Goal: Information Seeking & Learning: Learn about a topic

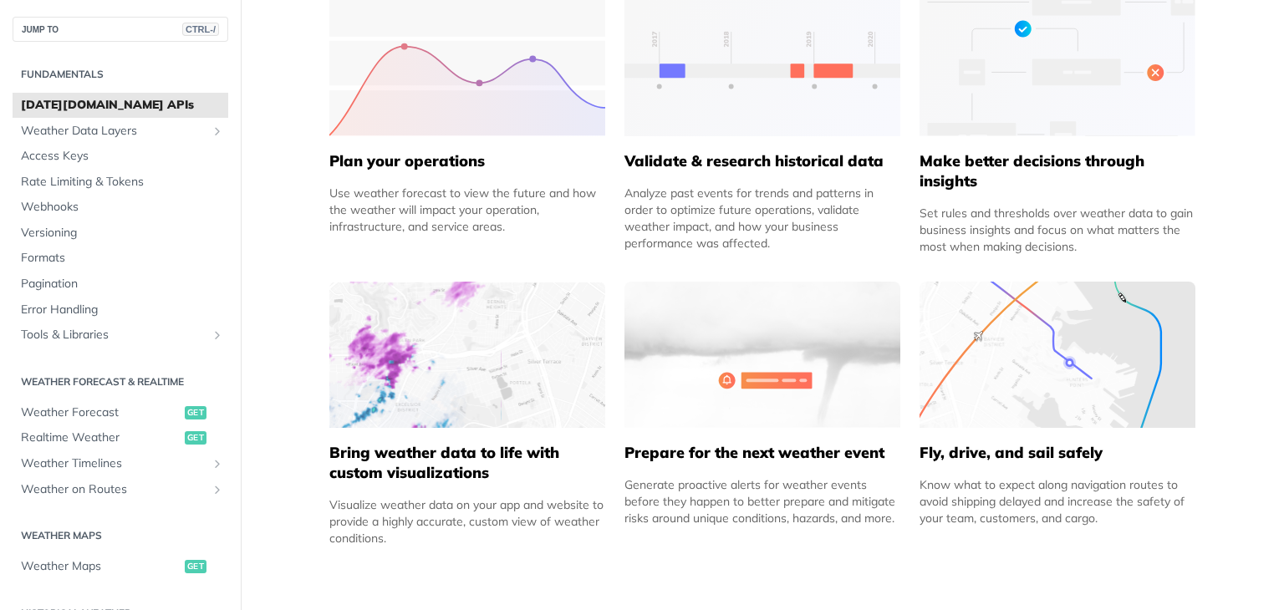
scroll to position [669, 0]
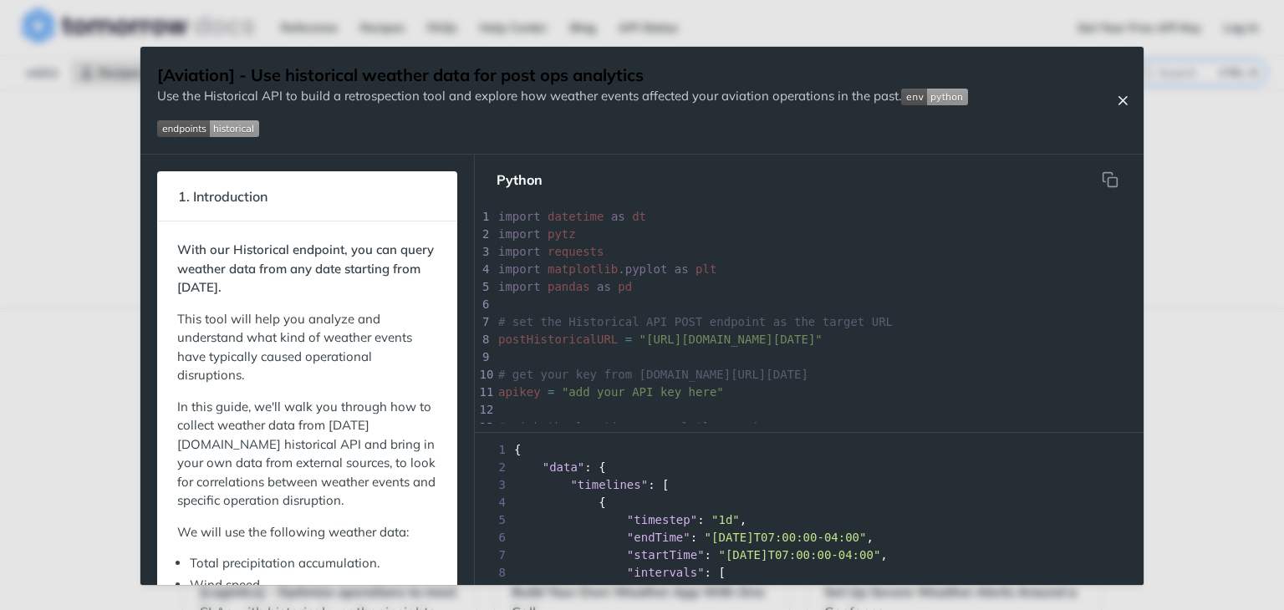
click at [1120, 94] on icon "Close Recipe" at bounding box center [1122, 100] width 15 height 15
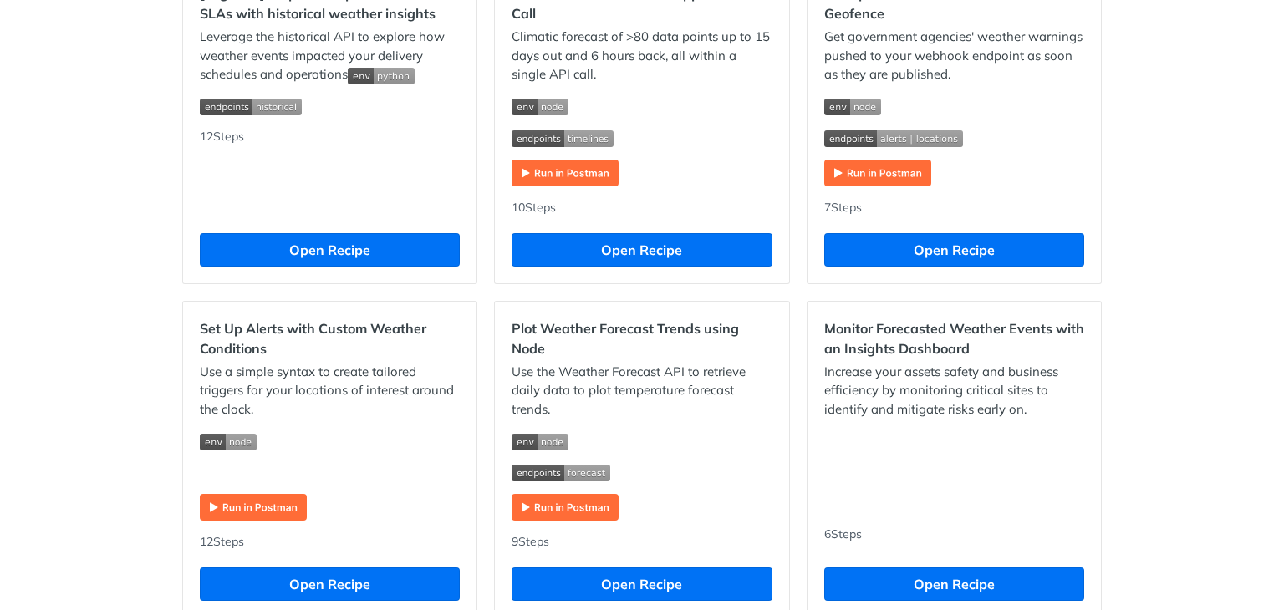
scroll to position [515, 0]
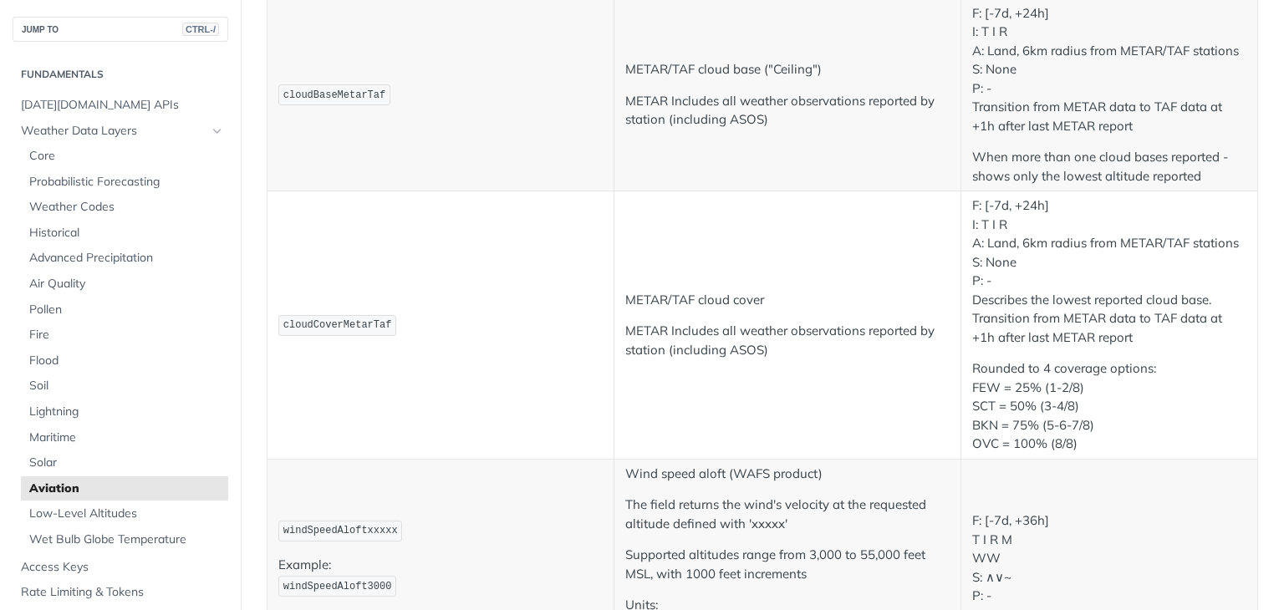
scroll to position [1421, 0]
